Goal: Transaction & Acquisition: Book appointment/travel/reservation

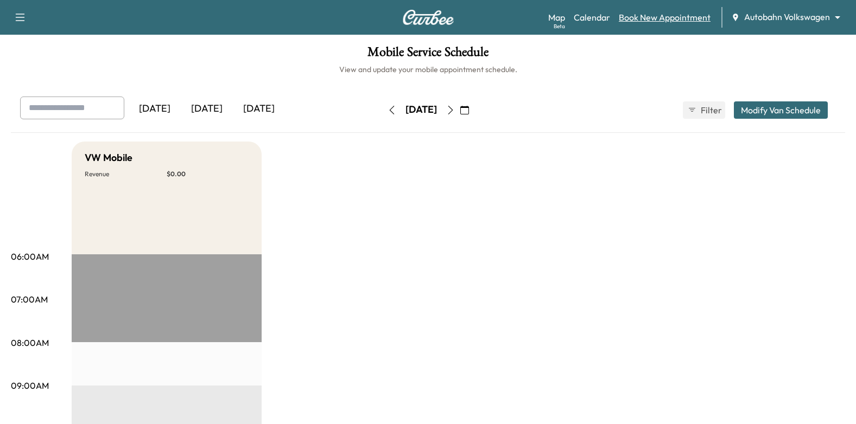
click at [649, 22] on link "Book New Appointment" at bounding box center [665, 17] width 92 height 13
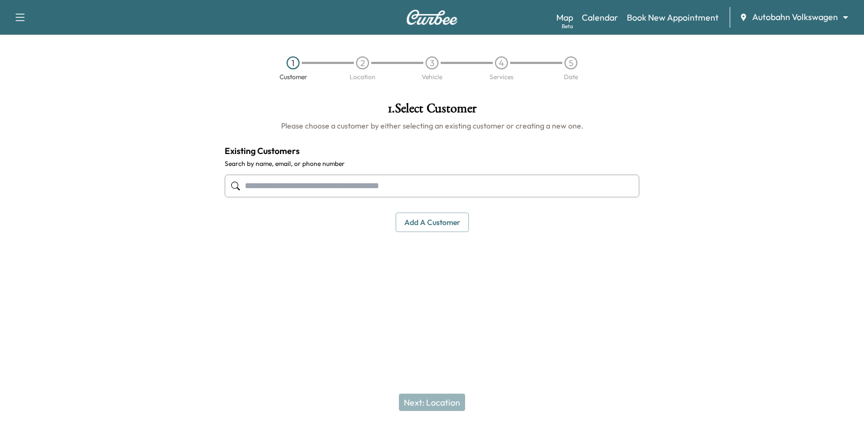
click at [467, 180] on input "text" at bounding box center [432, 186] width 415 height 23
click at [477, 192] on input "text" at bounding box center [432, 186] width 415 height 23
type input "**********"
click at [613, 22] on link "Calendar" at bounding box center [600, 17] width 36 height 13
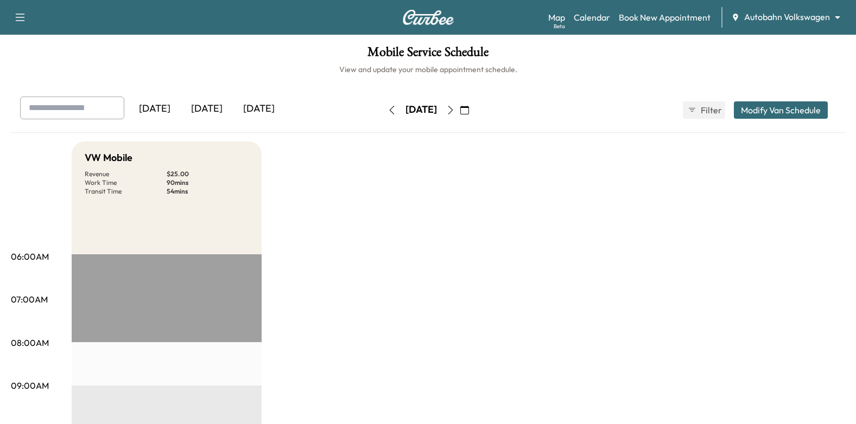
click at [474, 112] on button "button" at bounding box center [464, 109] width 18 height 17
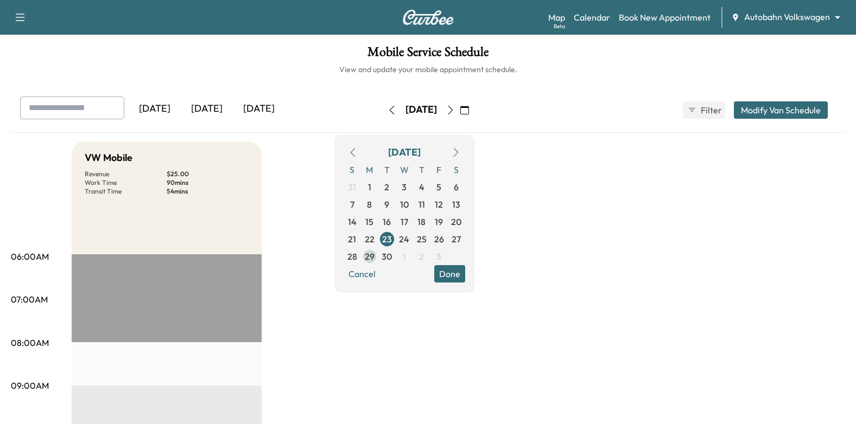
click at [374, 258] on span "29" at bounding box center [370, 256] width 10 height 13
click at [392, 261] on span "30" at bounding box center [386, 256] width 10 height 13
click at [592, 21] on link "Calendar" at bounding box center [592, 17] width 36 height 13
click at [642, 20] on link "Book New Appointment" at bounding box center [665, 17] width 92 height 13
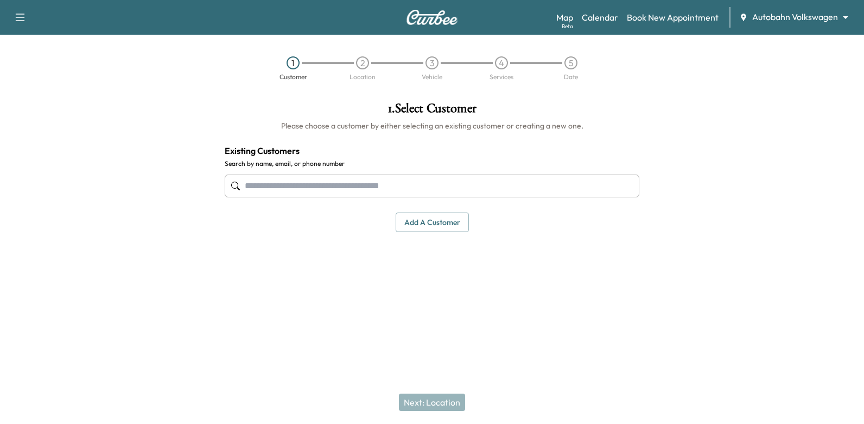
click at [495, 196] on input "text" at bounding box center [432, 186] width 415 height 23
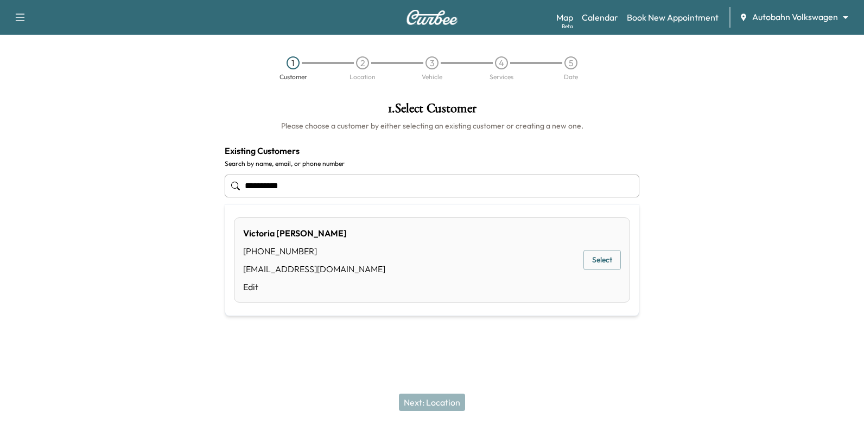
click at [603, 263] on button "Select" at bounding box center [601, 260] width 37 height 20
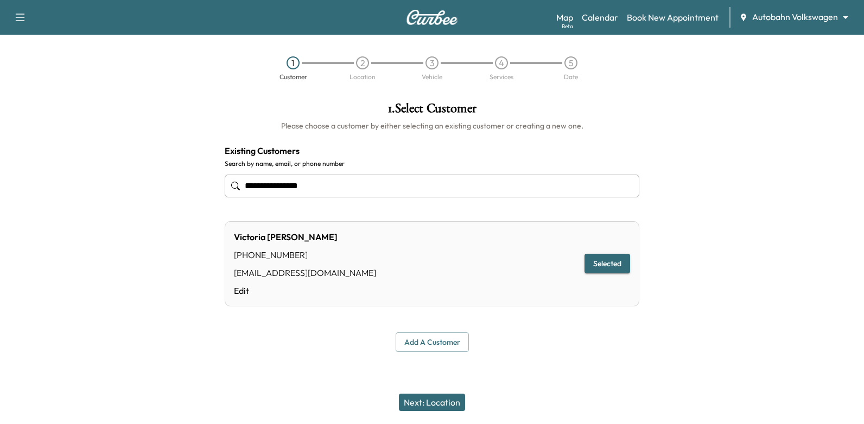
type input "**********"
click at [454, 399] on button "Next: Location" at bounding box center [432, 402] width 66 height 17
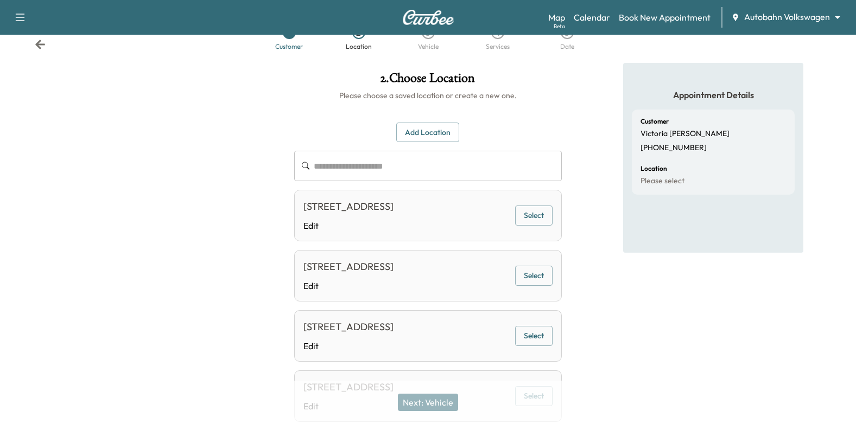
scroll to position [54, 0]
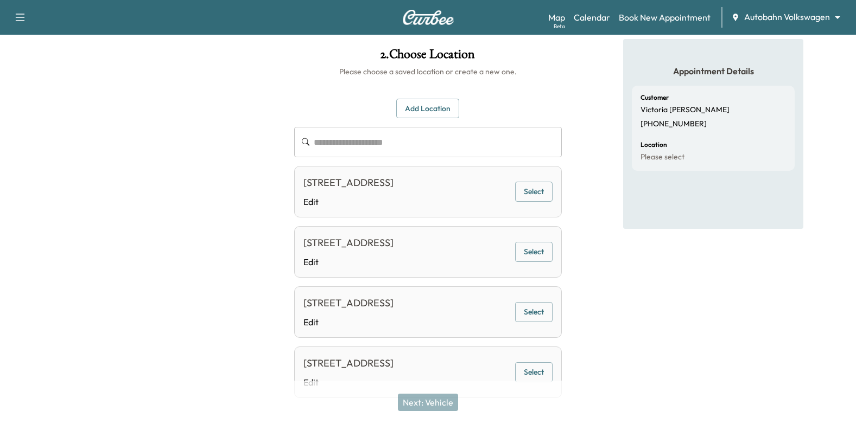
click at [530, 262] on button "Select" at bounding box center [533, 252] width 37 height 20
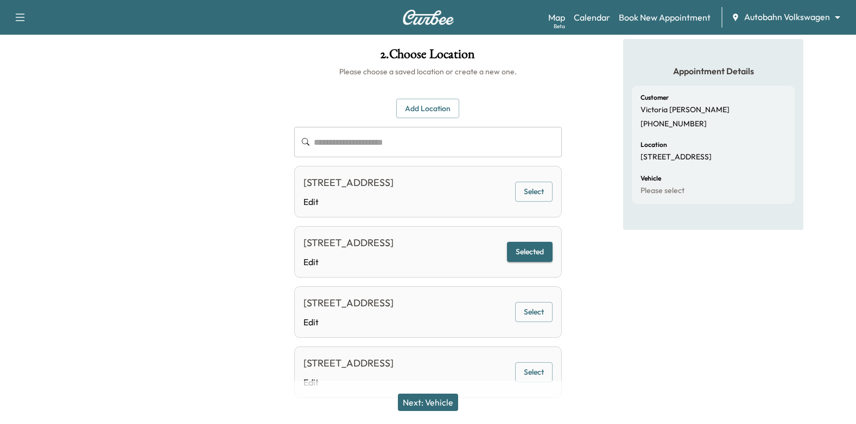
click at [431, 406] on button "Next: Vehicle" at bounding box center [428, 402] width 60 height 17
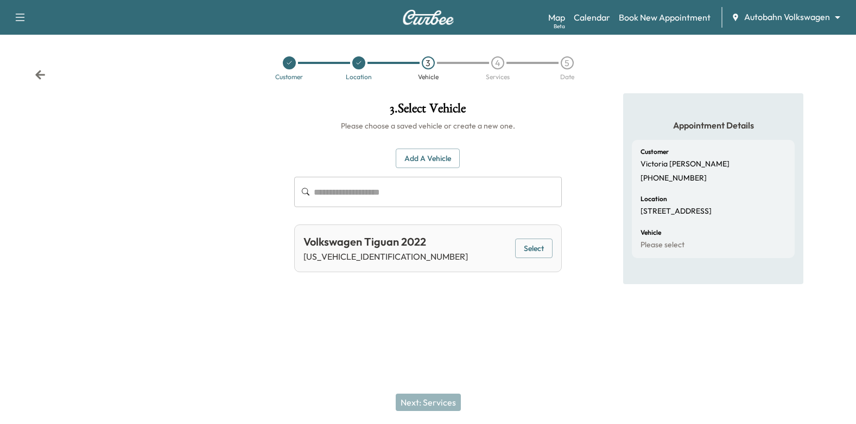
scroll to position [0, 0]
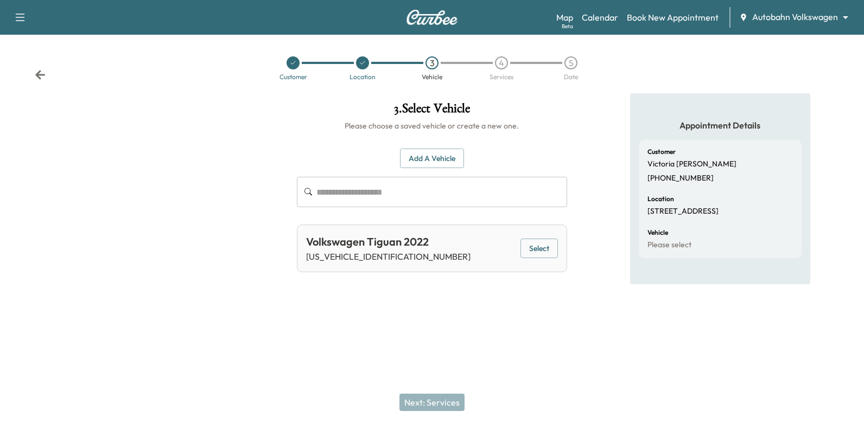
click at [537, 249] on button "Select" at bounding box center [538, 249] width 37 height 20
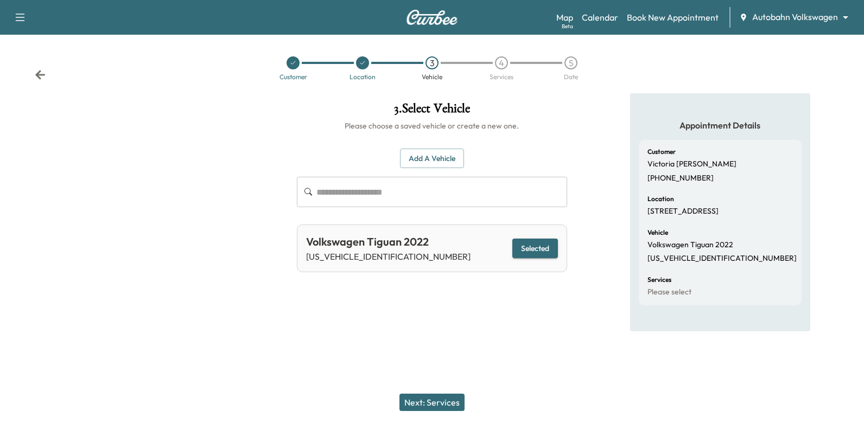
click at [439, 404] on button "Next: Services" at bounding box center [431, 402] width 65 height 17
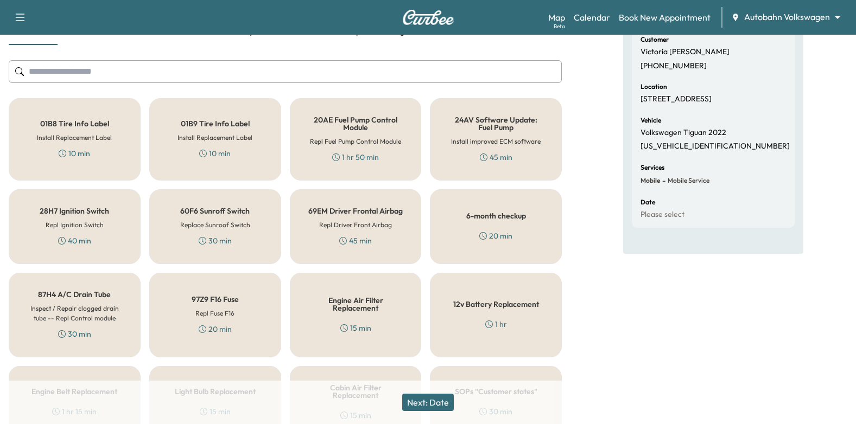
scroll to position [109, 0]
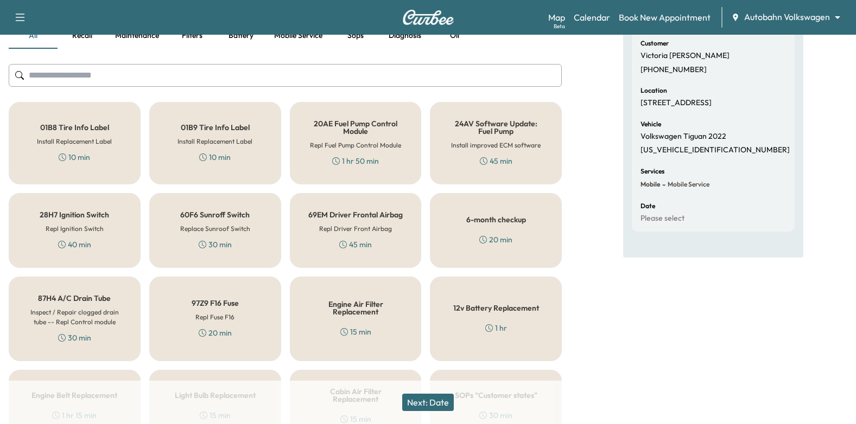
drag, startPoint x: 489, startPoint y: 240, endPoint x: 456, endPoint y: 386, distance: 149.7
click at [489, 241] on div "20 min" at bounding box center [495, 239] width 33 height 11
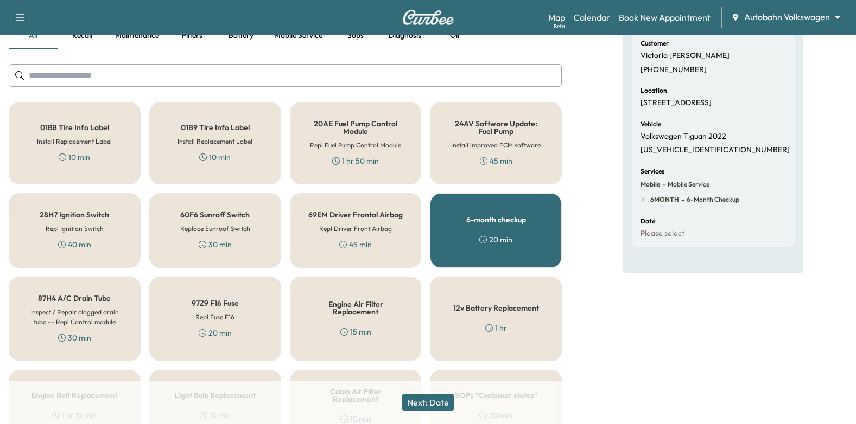
click at [448, 405] on button "Next: Date" at bounding box center [428, 402] width 52 height 17
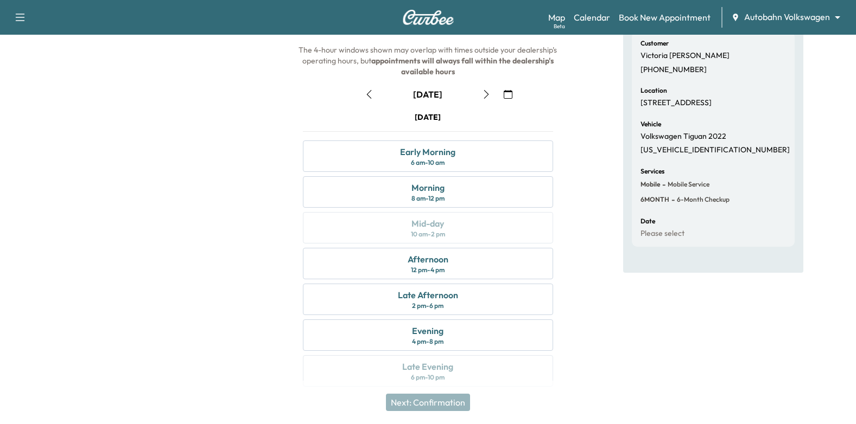
click at [509, 90] on icon "button" at bounding box center [508, 94] width 9 height 9
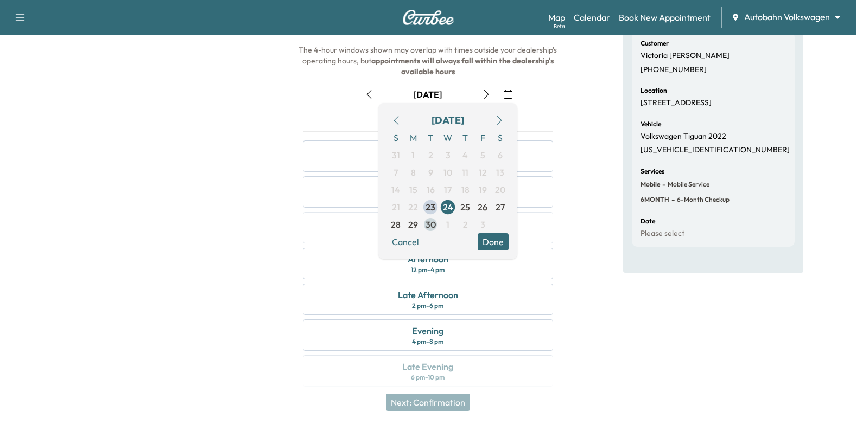
click at [429, 226] on span "30" at bounding box center [430, 224] width 10 height 13
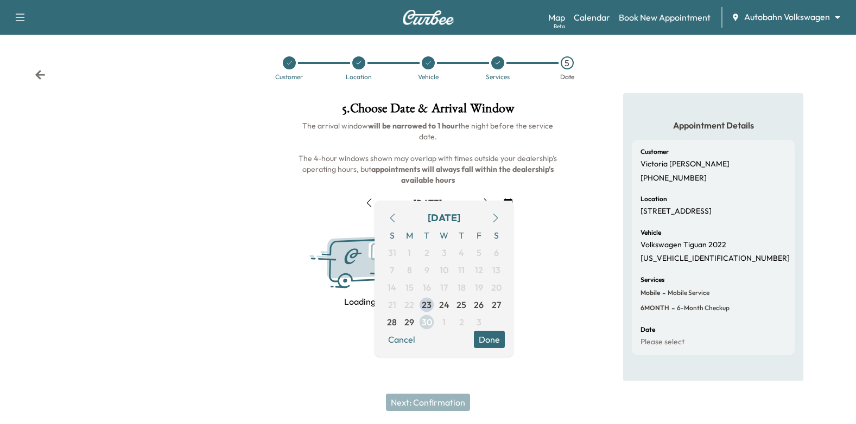
scroll to position [0, 0]
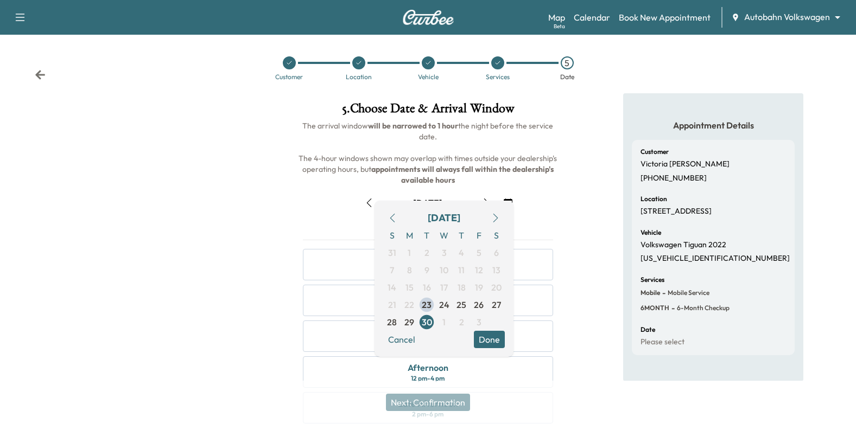
click at [571, 267] on div "Appointment Details Customer Victoria Ferrell (817) 986-2201 Location 3913 Mark…" at bounding box center [712, 300] width 285 height 415
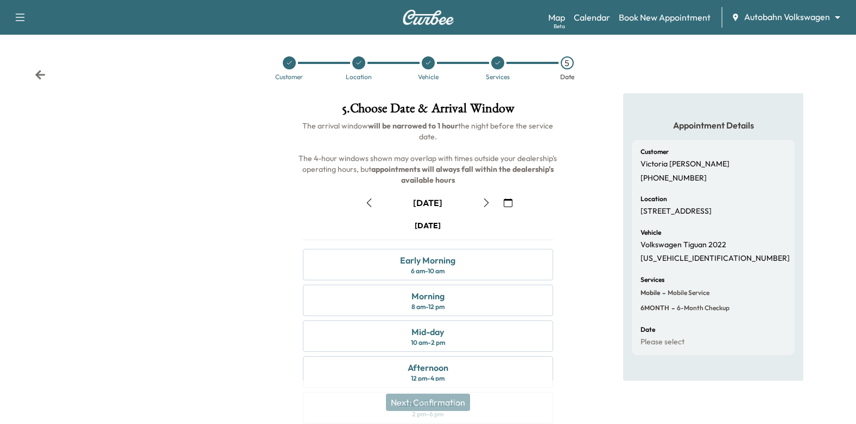
scroll to position [54, 0]
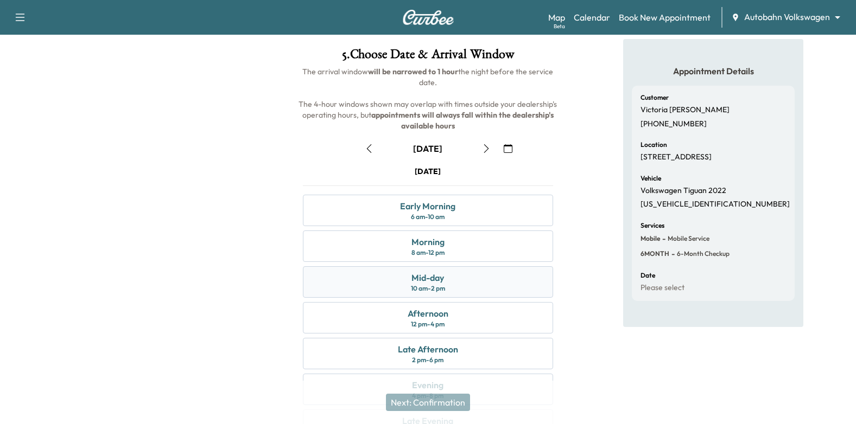
click at [531, 273] on div "Mid-day 10 am - 2 pm" at bounding box center [428, 281] width 251 height 31
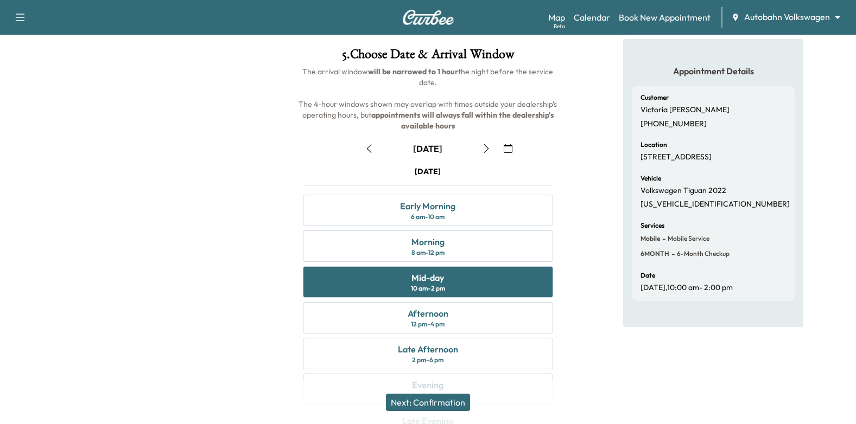
click at [443, 403] on button "Next: Confirmation" at bounding box center [428, 402] width 84 height 17
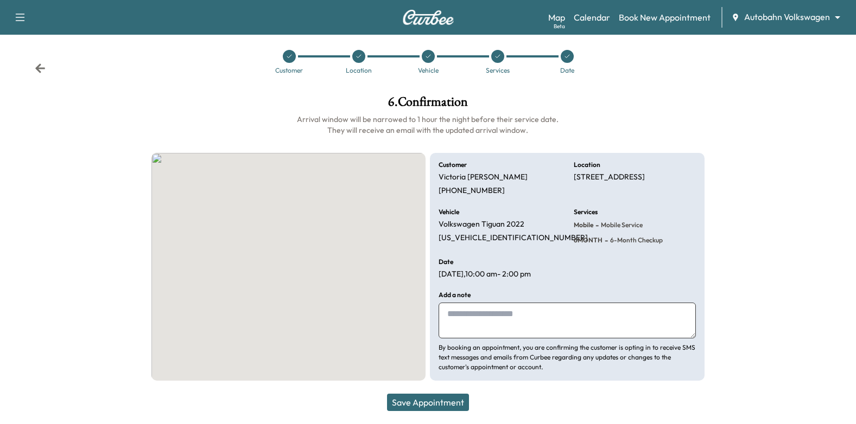
scroll to position [7, 0]
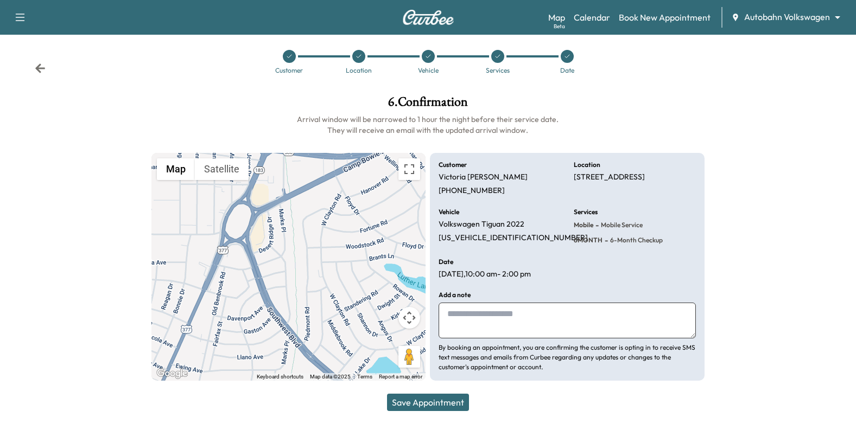
click at [535, 316] on textarea at bounding box center [566, 321] width 257 height 36
type textarea "**********"
click at [448, 398] on button "Save Appointment" at bounding box center [428, 402] width 82 height 17
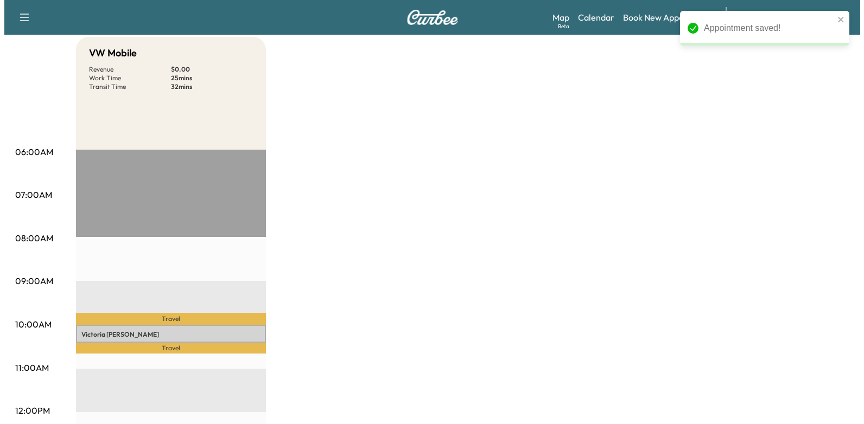
scroll to position [217, 0]
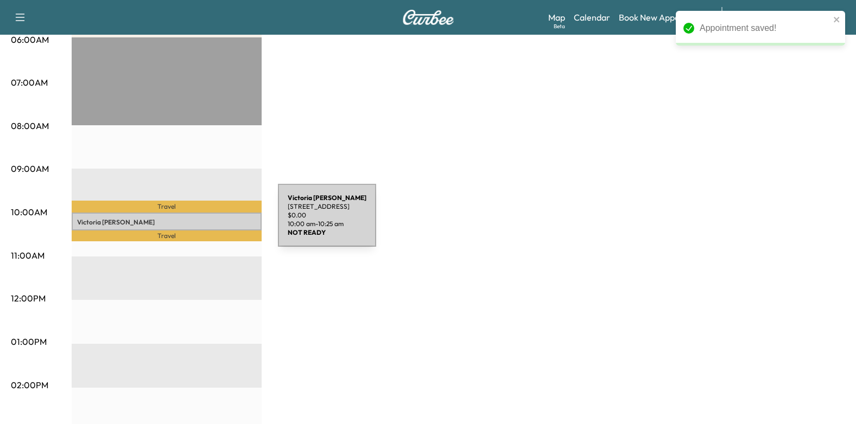
click at [196, 219] on p "Victoria Ferrell" at bounding box center [166, 222] width 179 height 9
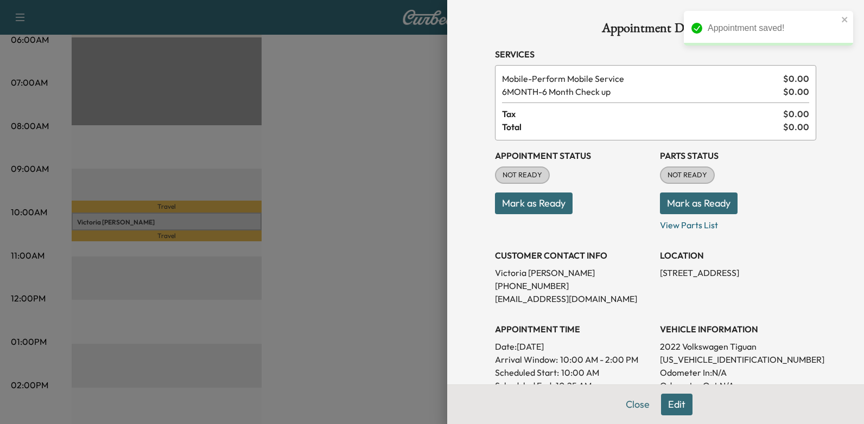
click at [531, 204] on button "Mark as Ready" at bounding box center [534, 204] width 78 height 22
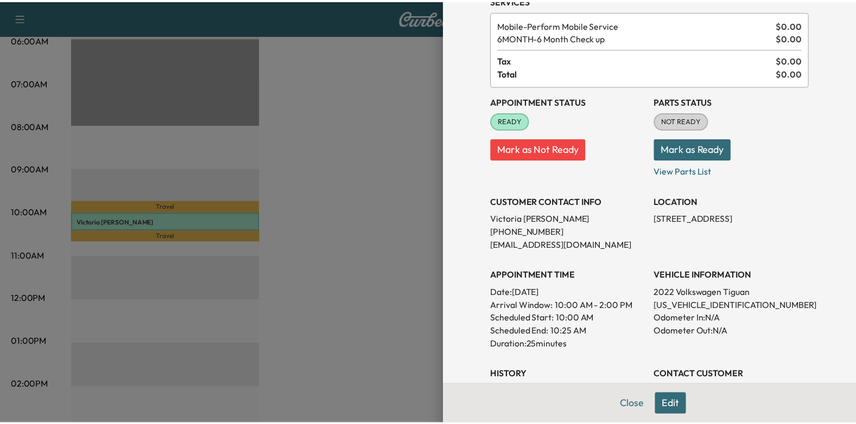
scroll to position [0, 0]
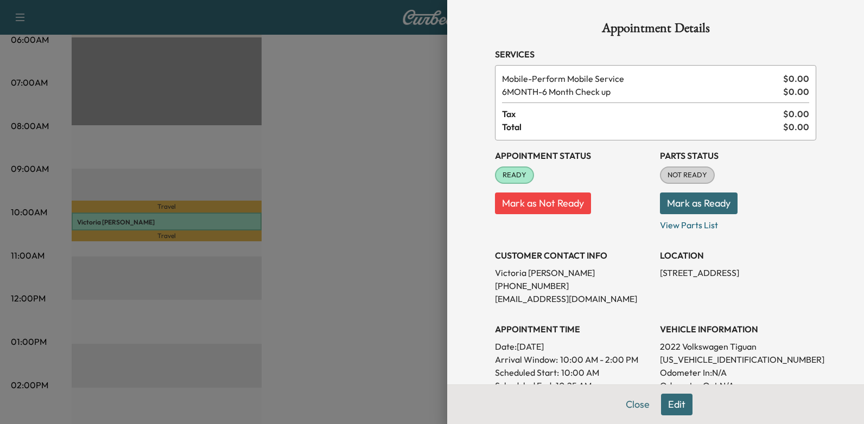
drag, startPoint x: 513, startPoint y: 347, endPoint x: 589, endPoint y: 349, distance: 76.0
click at [589, 349] on p "Date: Tuesday Sep. 30, 2025" at bounding box center [573, 346] width 156 height 13
drag, startPoint x: 589, startPoint y: 349, endPoint x: 545, endPoint y: 353, distance: 43.6
click at [555, 353] on p "Date: Tuesday Sep. 30, 2025" at bounding box center [573, 346] width 156 height 13
drag, startPoint x: 510, startPoint y: 346, endPoint x: 603, endPoint y: 346, distance: 92.8
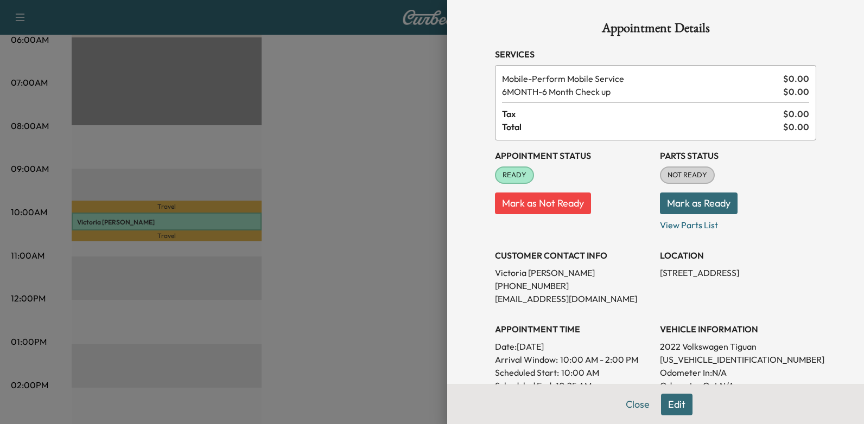
click at [603, 346] on p "Date: Tuesday Sep. 30, 2025" at bounding box center [573, 346] width 156 height 13
drag, startPoint x: 603, startPoint y: 346, endPoint x: 595, endPoint y: 347, distance: 7.7
copy p "Tuesday Sep. 30, 2025"
click at [340, 182] on div at bounding box center [432, 212] width 864 height 424
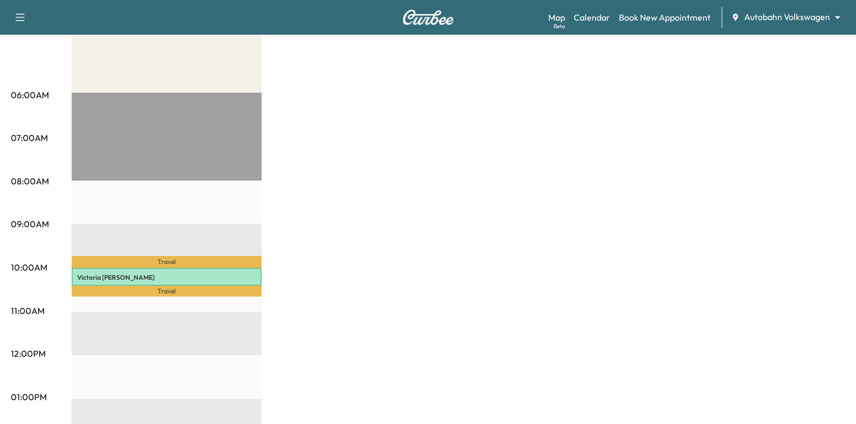
scroll to position [109, 0]
